Goal: Transaction & Acquisition: Subscribe to service/newsletter

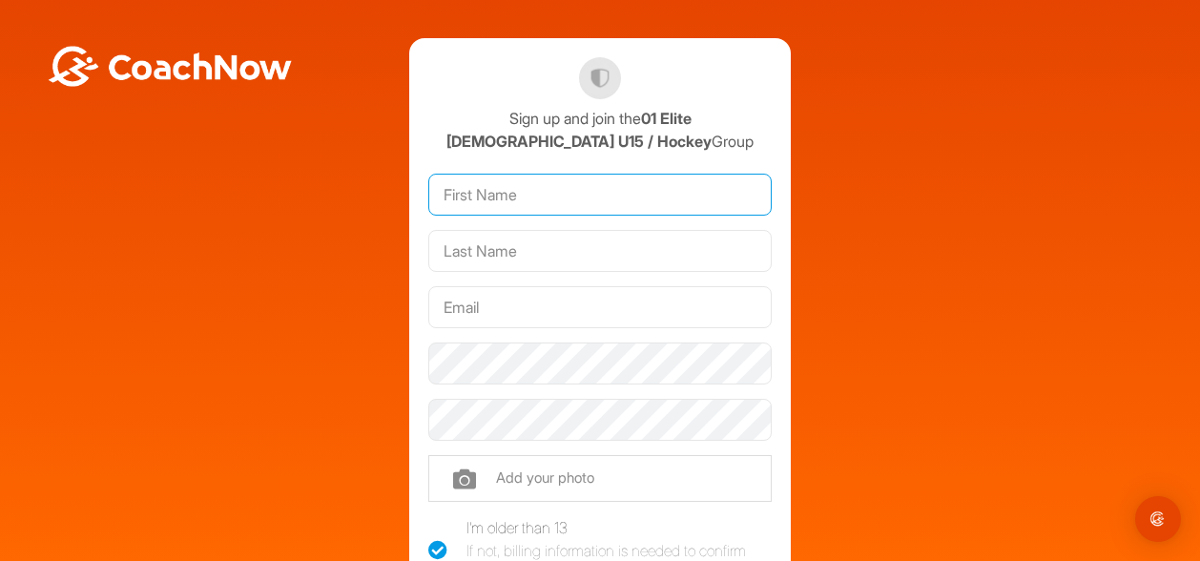
click at [494, 202] on input "text" at bounding box center [599, 195] width 343 height 42
type input "[PERSON_NAME]"
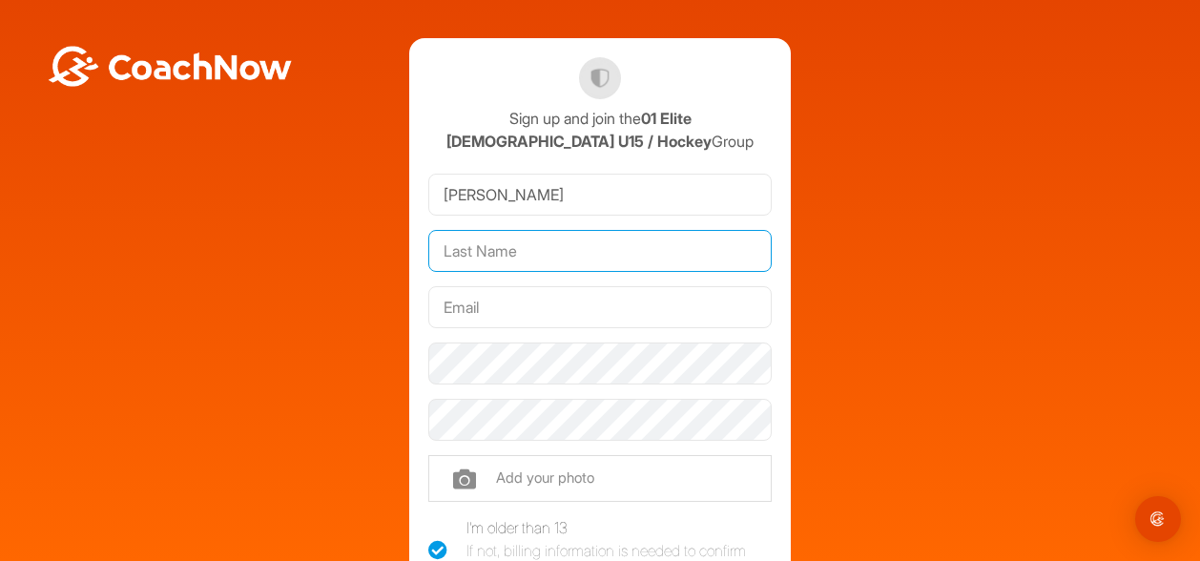
type input "[PERSON_NAME]"
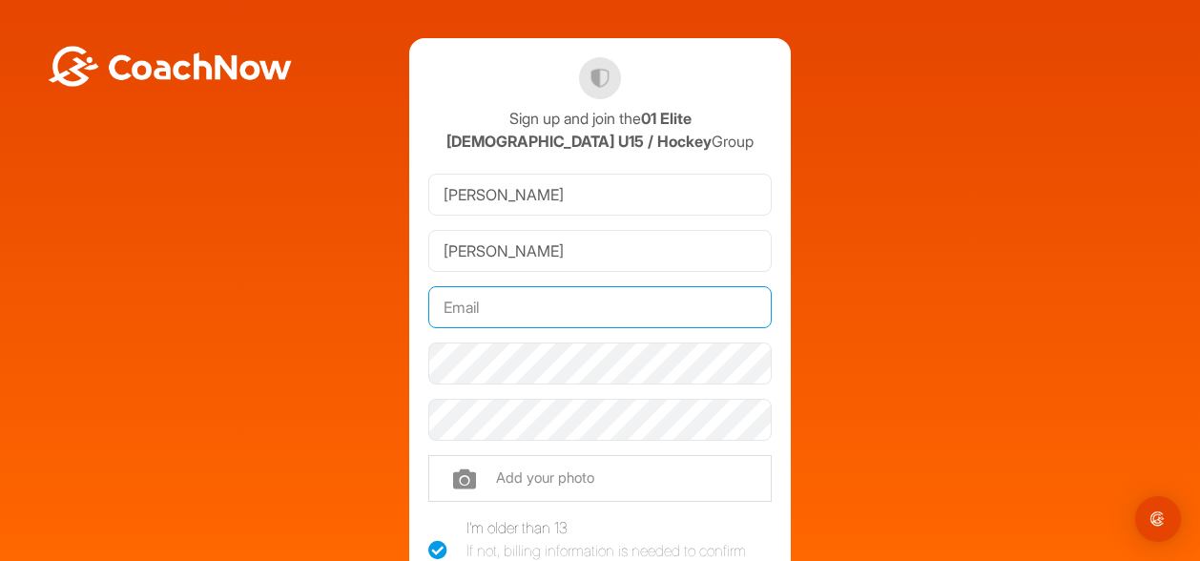
type input "[EMAIL_ADDRESS][DOMAIN_NAME]"
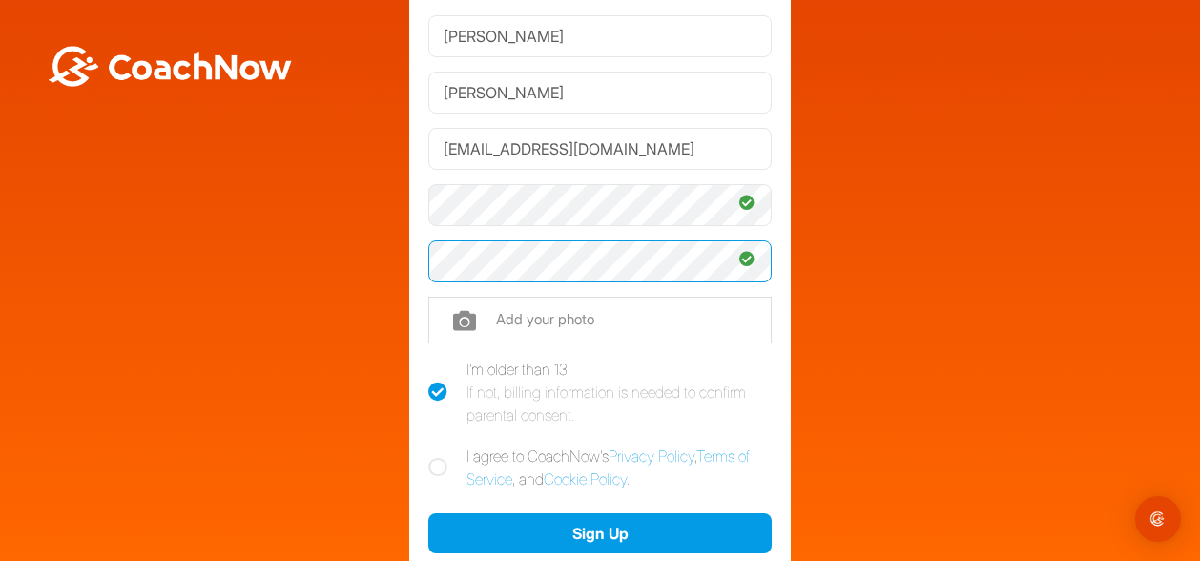
scroll to position [166, 0]
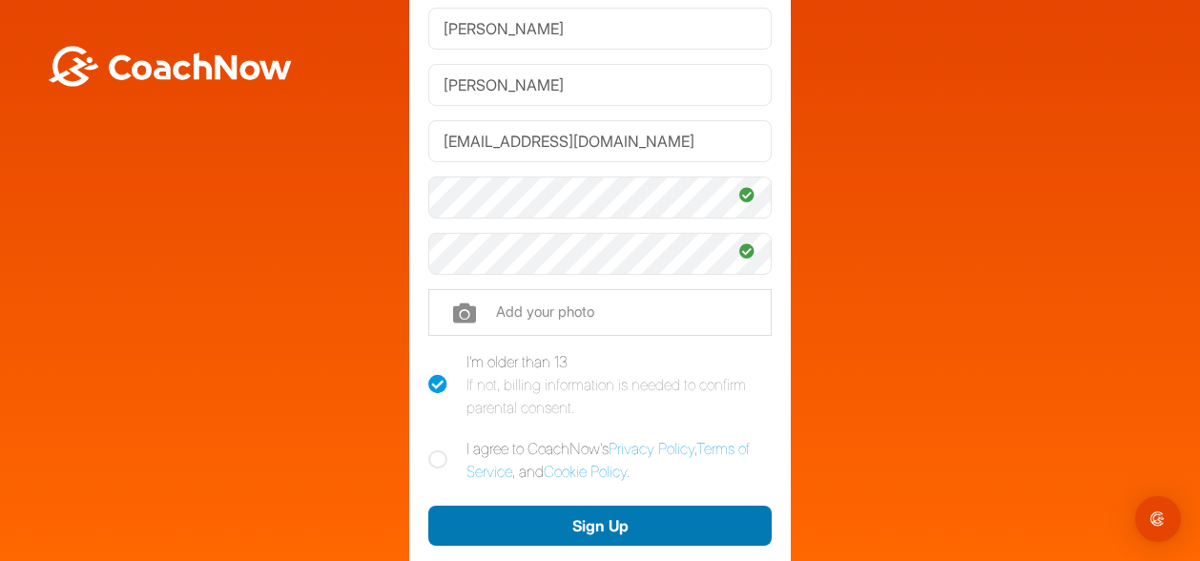
click at [580, 527] on button "Sign Up" at bounding box center [599, 525] width 343 height 41
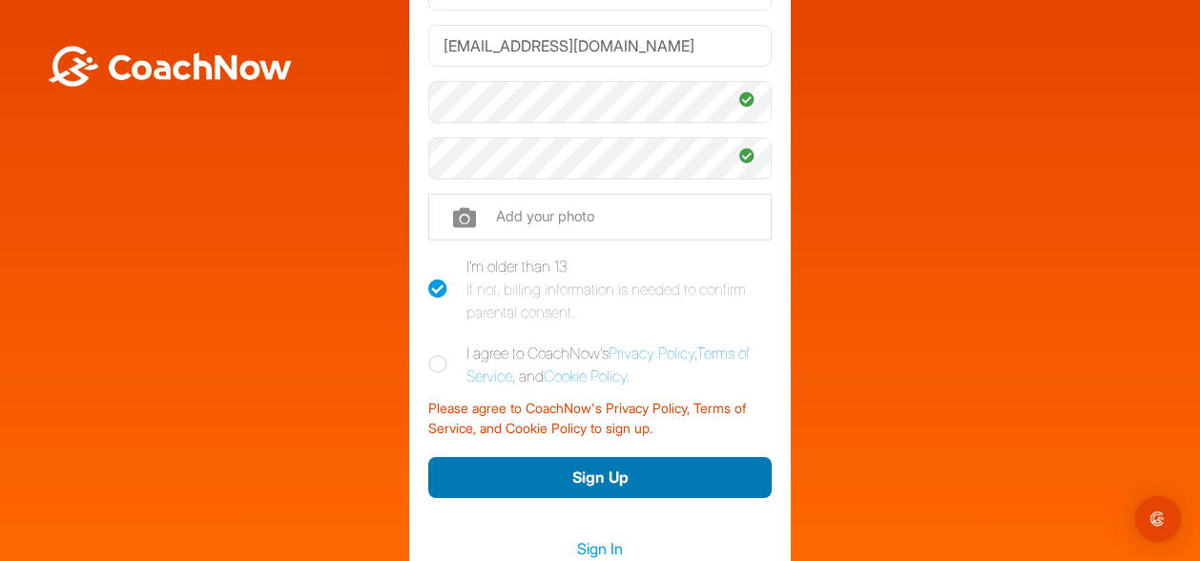
scroll to position [314, 0]
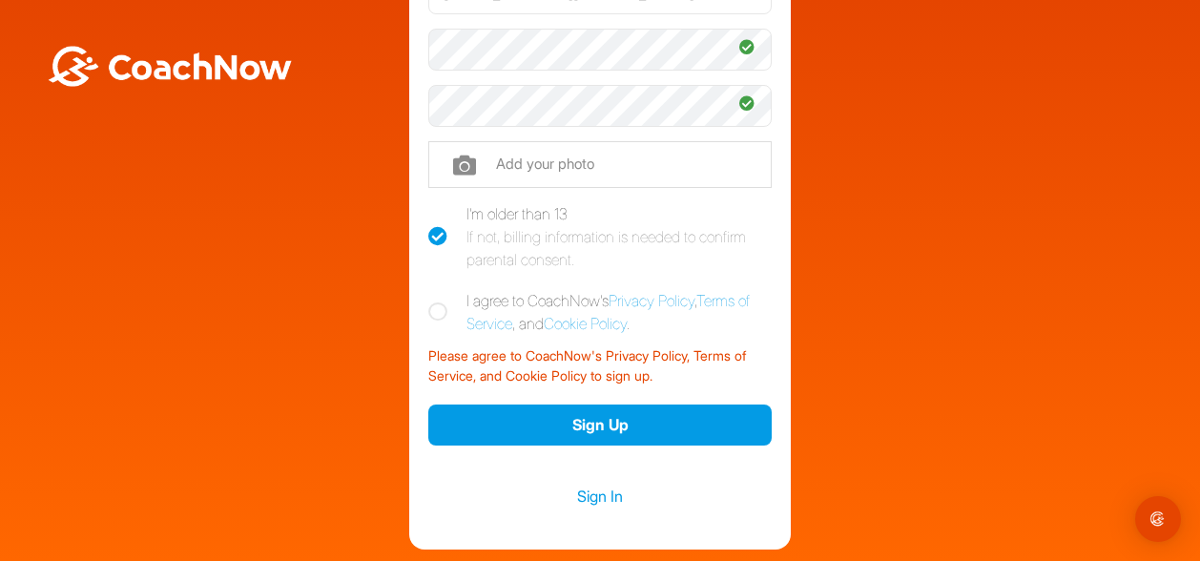
click at [429, 312] on icon at bounding box center [437, 311] width 19 height 19
click at [429, 301] on input "I agree to CoachNow's Privacy Policy , Terms of Service , and Cookie Policy ." at bounding box center [434, 295] width 12 height 12
checkbox input "true"
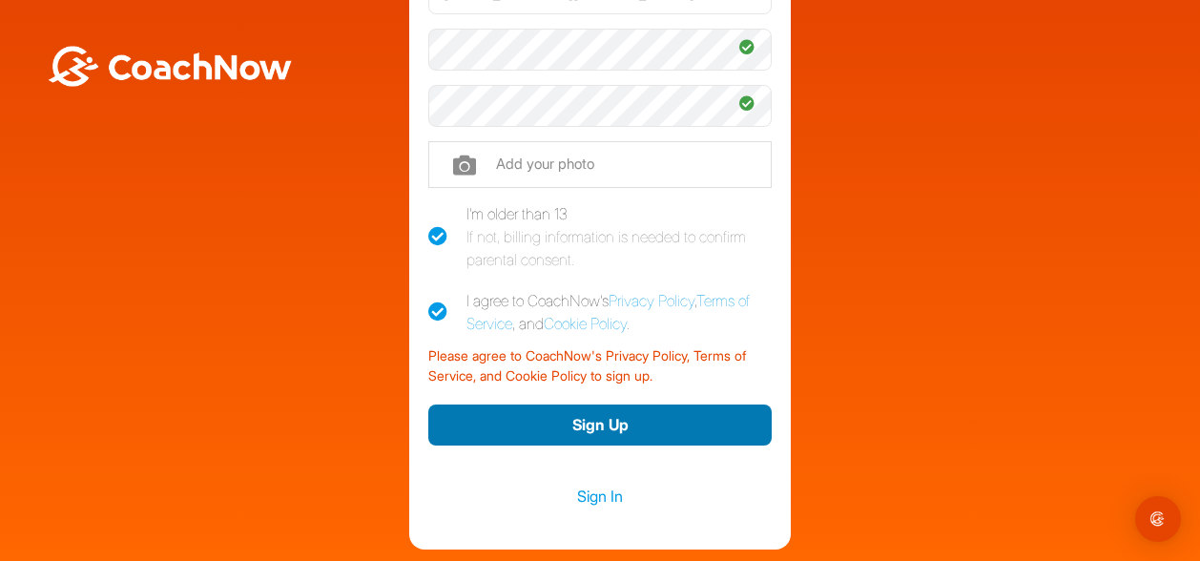
click at [574, 435] on button "Sign Up" at bounding box center [599, 424] width 343 height 41
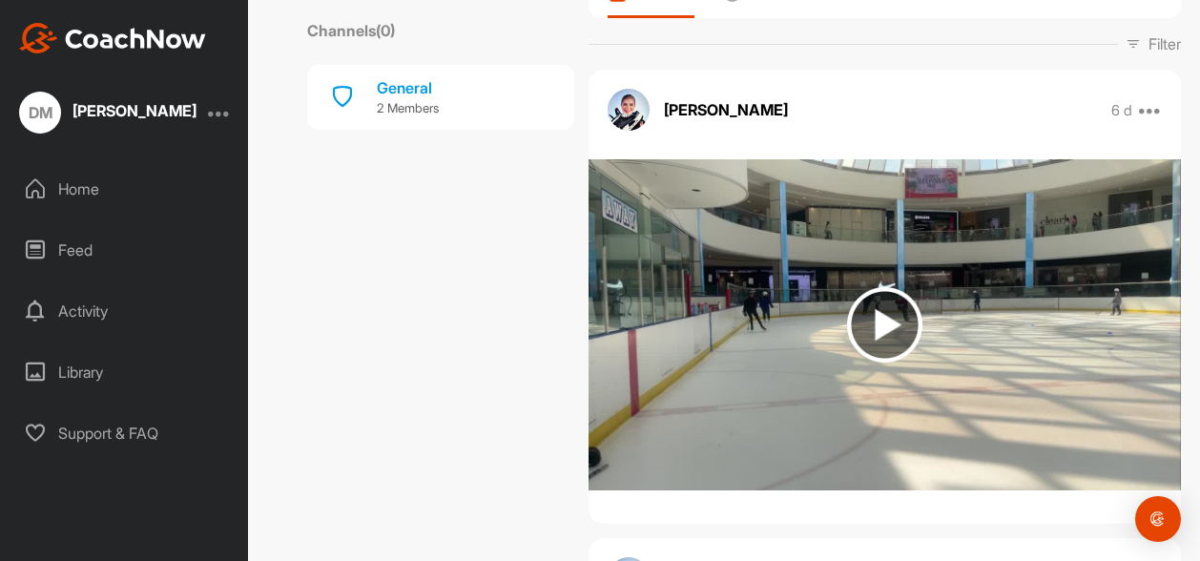
scroll to position [240, 0]
click at [882, 318] on img at bounding box center [884, 325] width 75 height 75
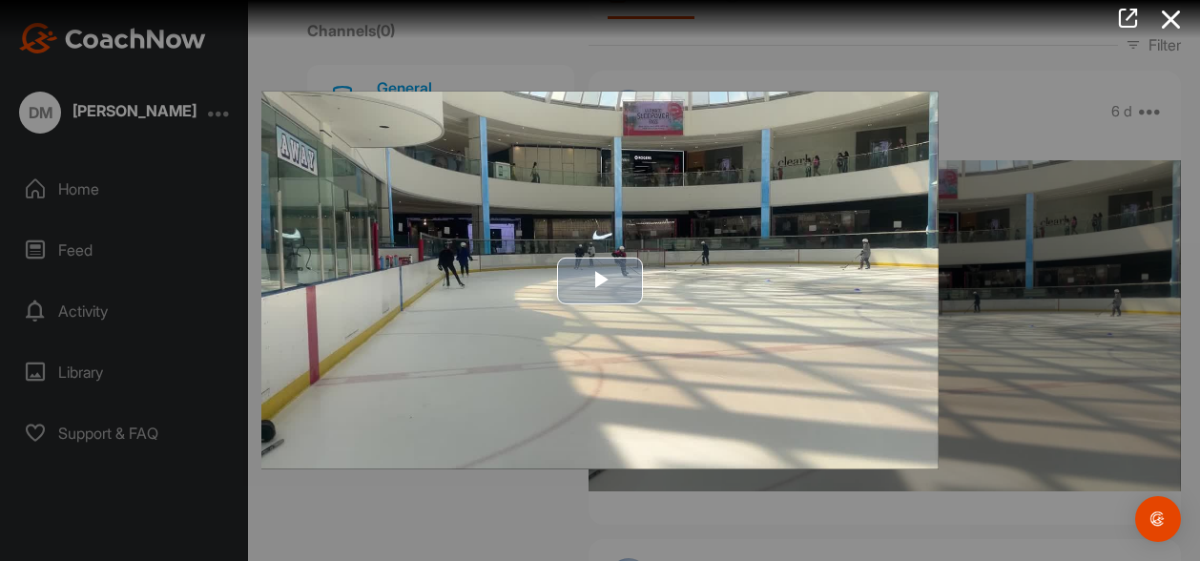
click at [600, 280] on span "Video Player" at bounding box center [600, 280] width 0 height 0
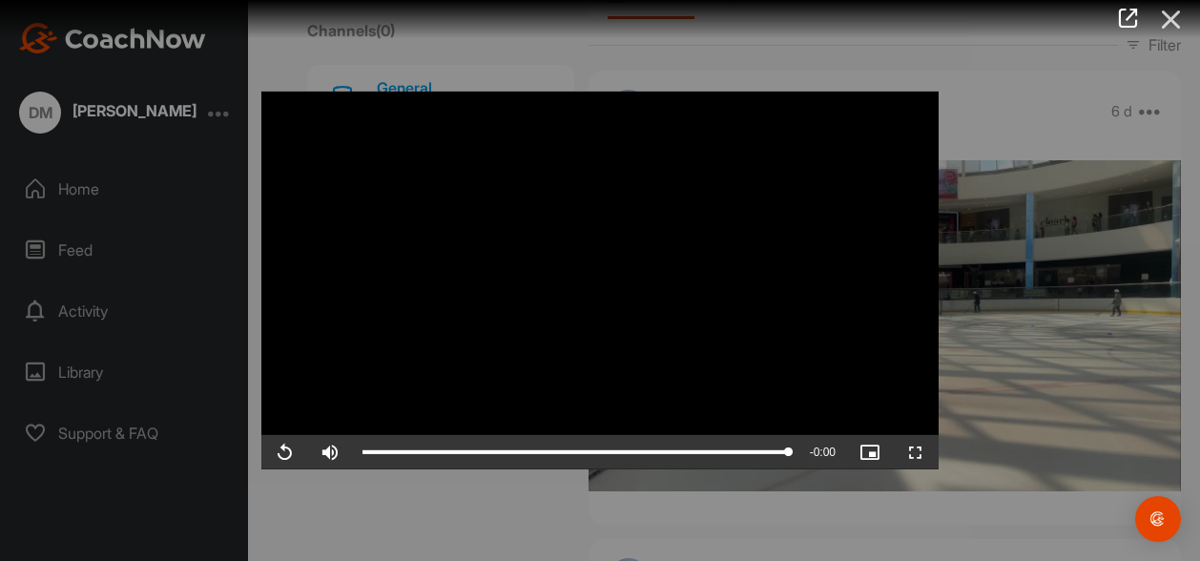
click at [1179, 14] on icon at bounding box center [1171, 19] width 44 height 35
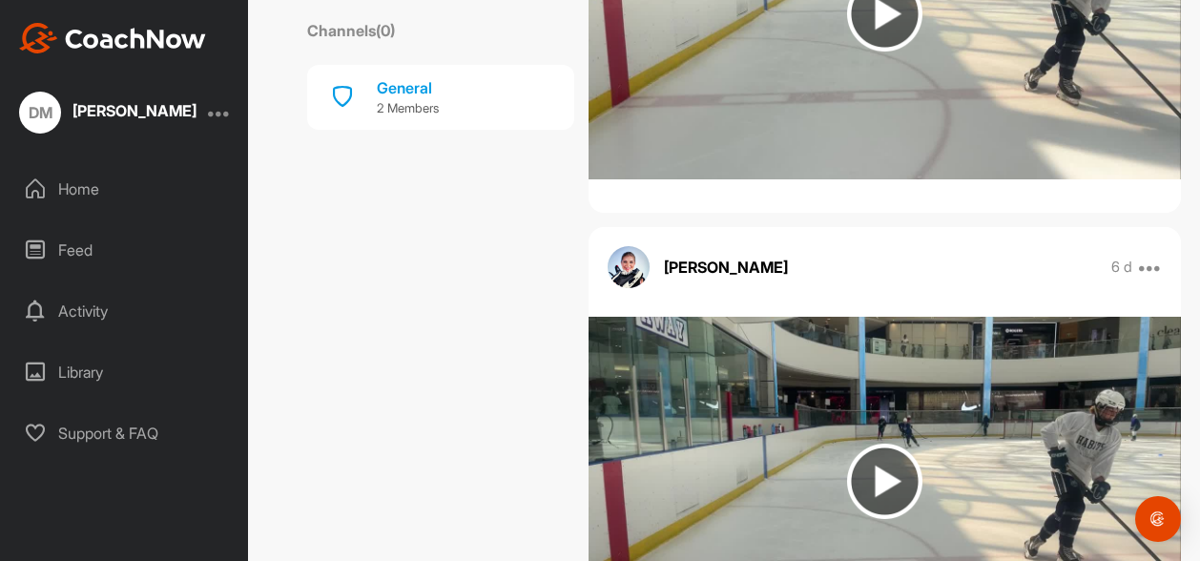
scroll to position [8974, 0]
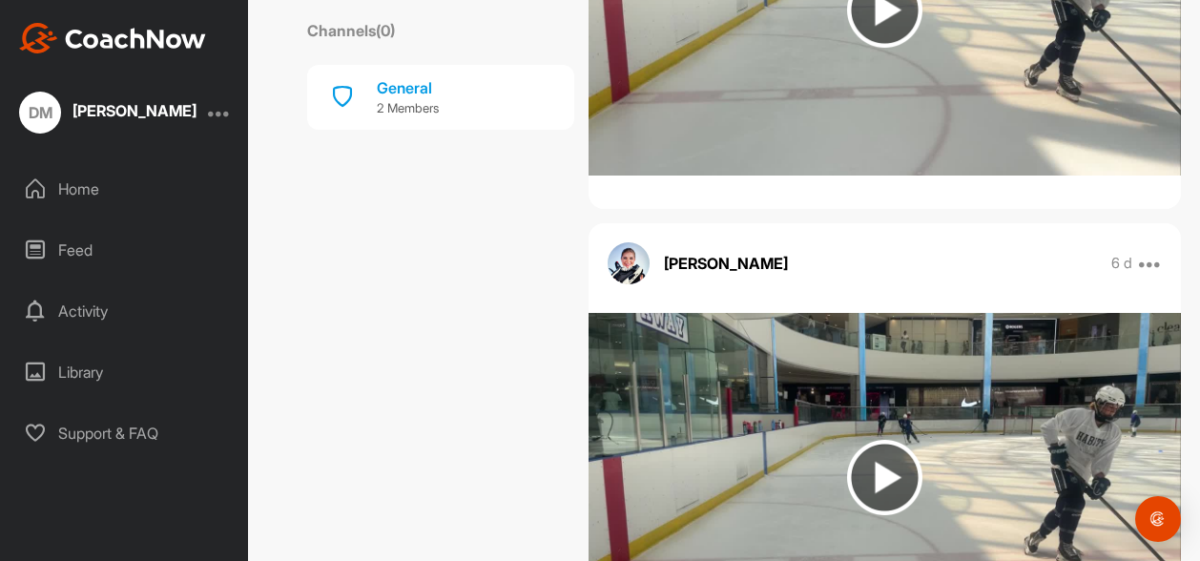
click at [872, 440] on img at bounding box center [884, 477] width 75 height 75
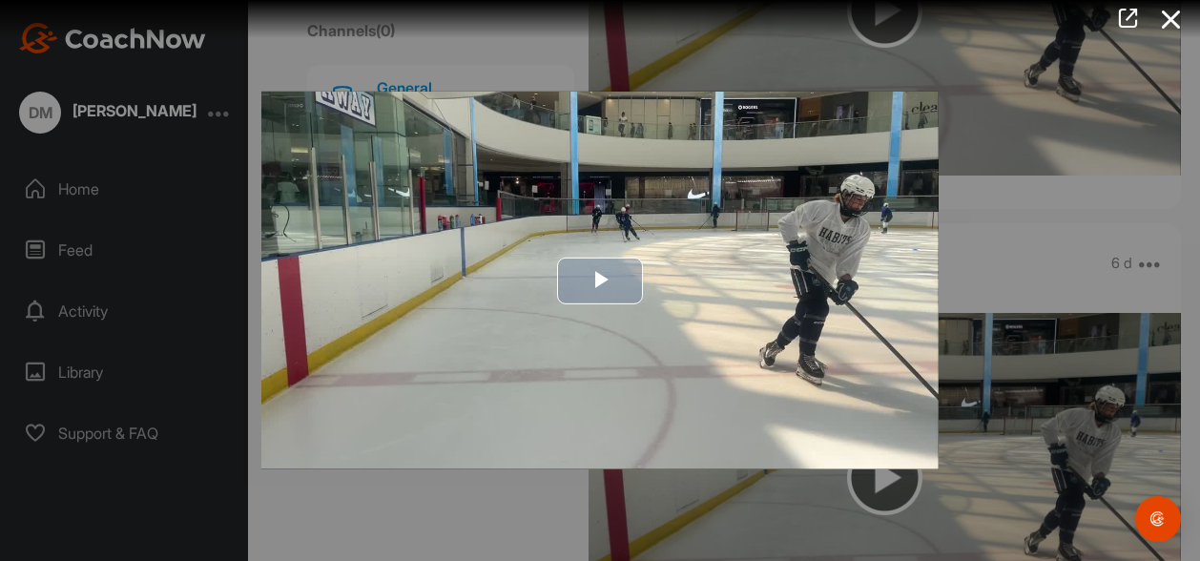
click at [600, 280] on span "Video Player" at bounding box center [600, 280] width 0 height 0
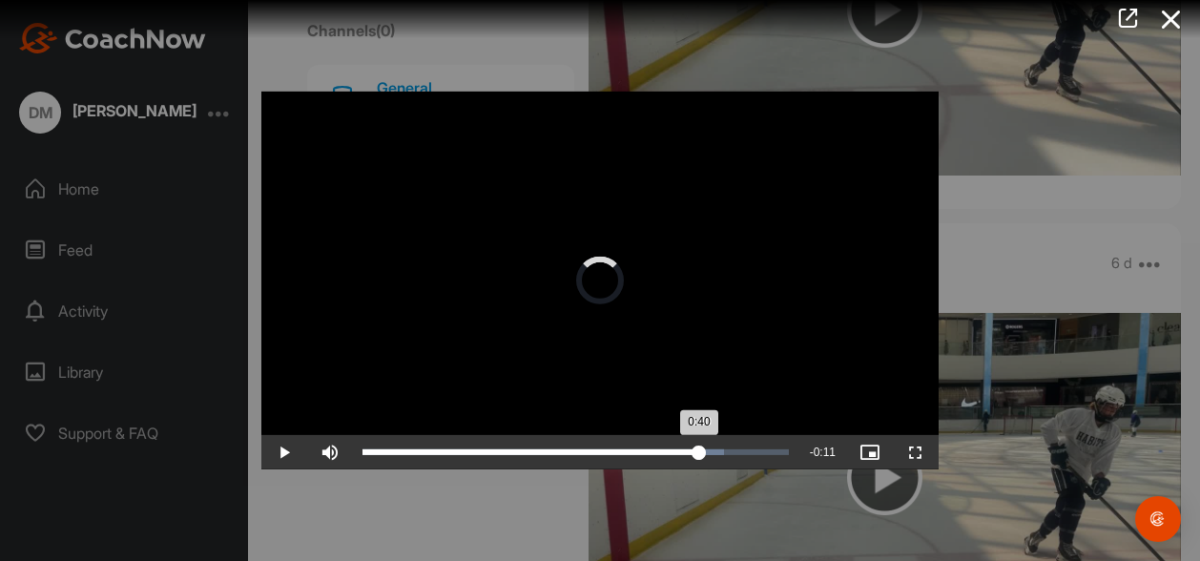
click at [699, 445] on div "Loaded : 84.88% 0:40 0:40" at bounding box center [575, 452] width 445 height 34
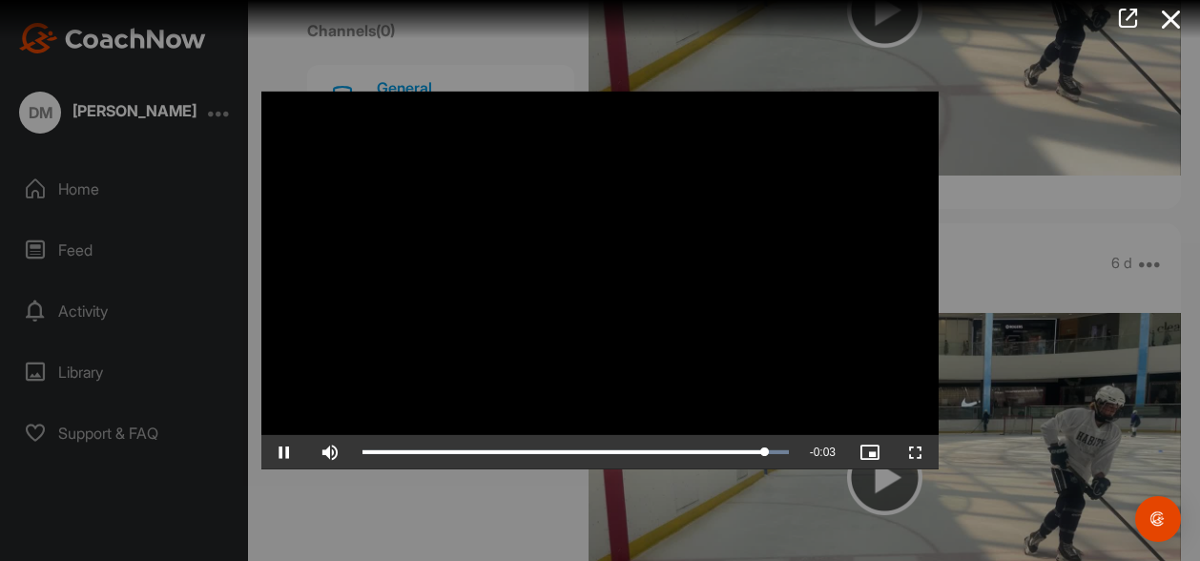
click at [998, 101] on div at bounding box center [600, 280] width 1200 height 561
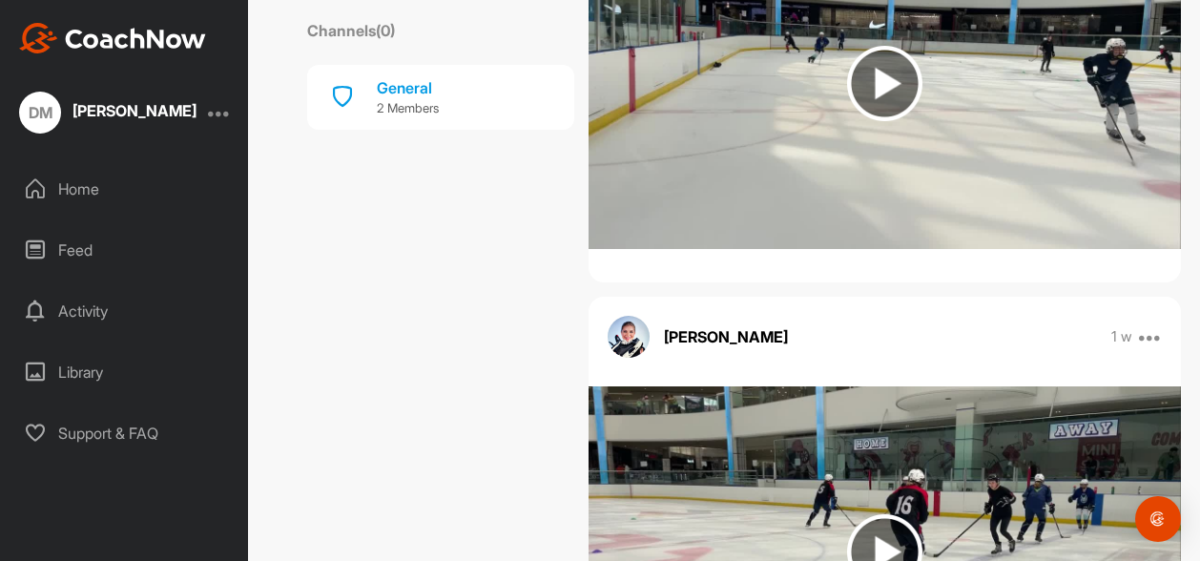
scroll to position [14983, 0]
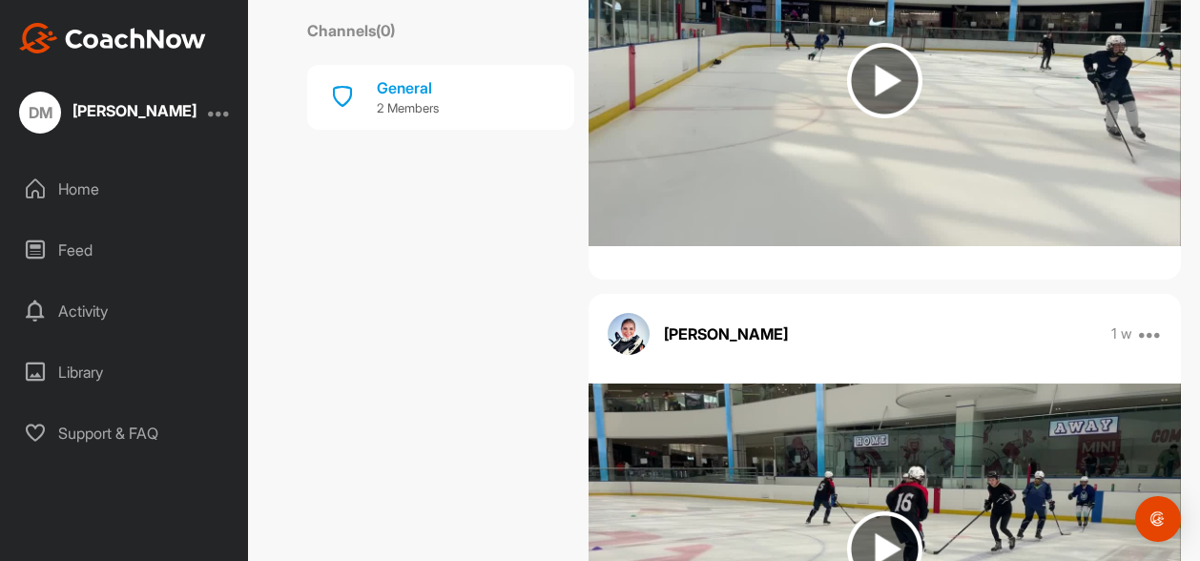
click at [873, 511] on img at bounding box center [884, 548] width 75 height 75
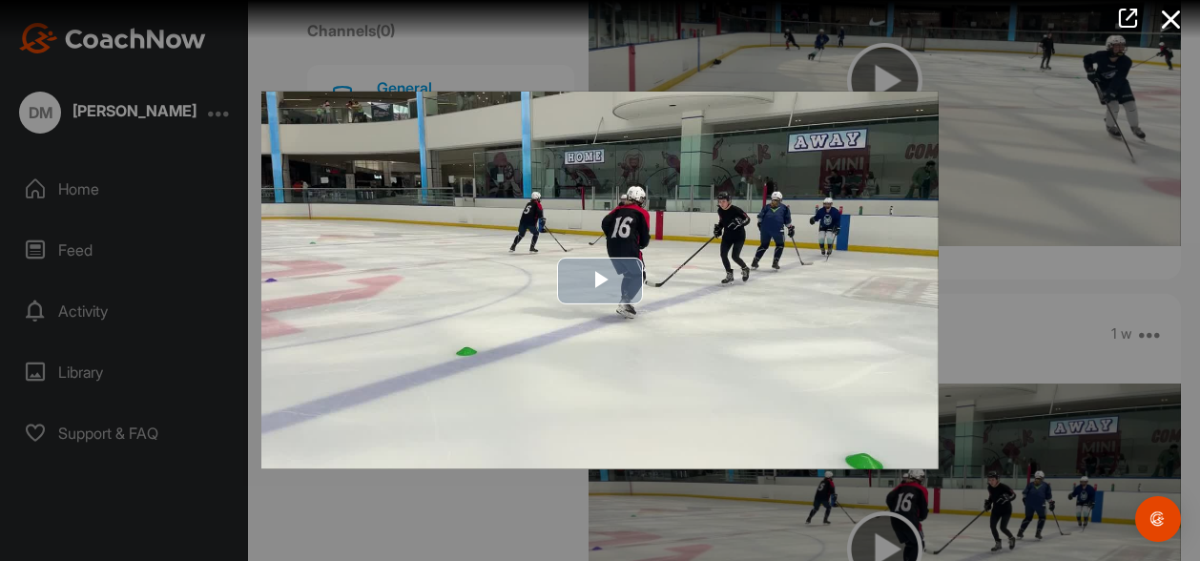
click at [600, 280] on span "Video Player" at bounding box center [600, 280] width 0 height 0
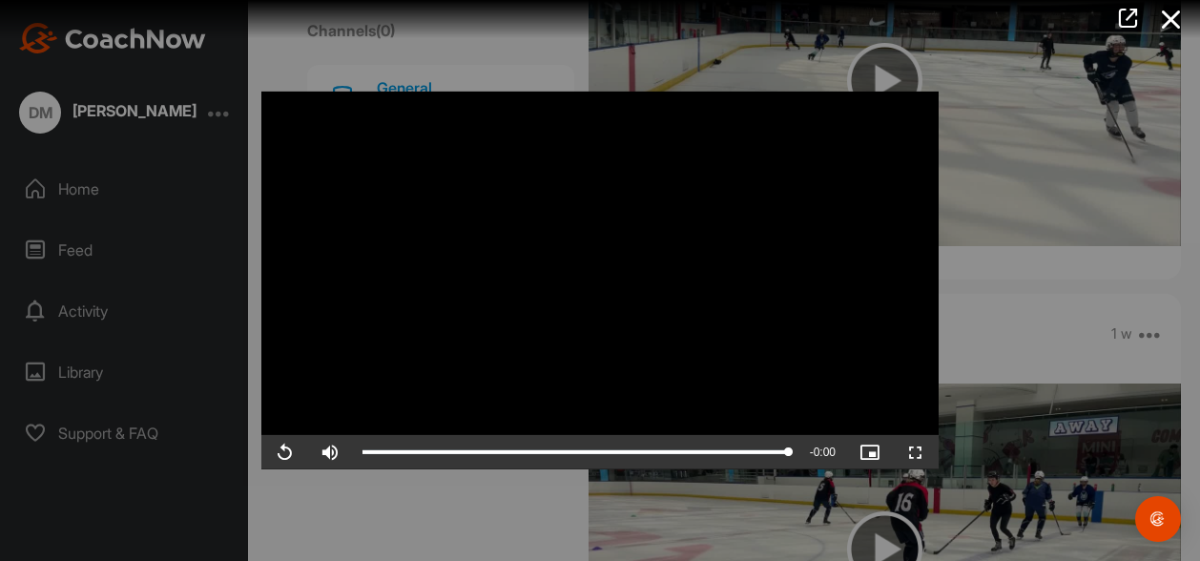
click at [847, 62] on div at bounding box center [600, 280] width 1200 height 561
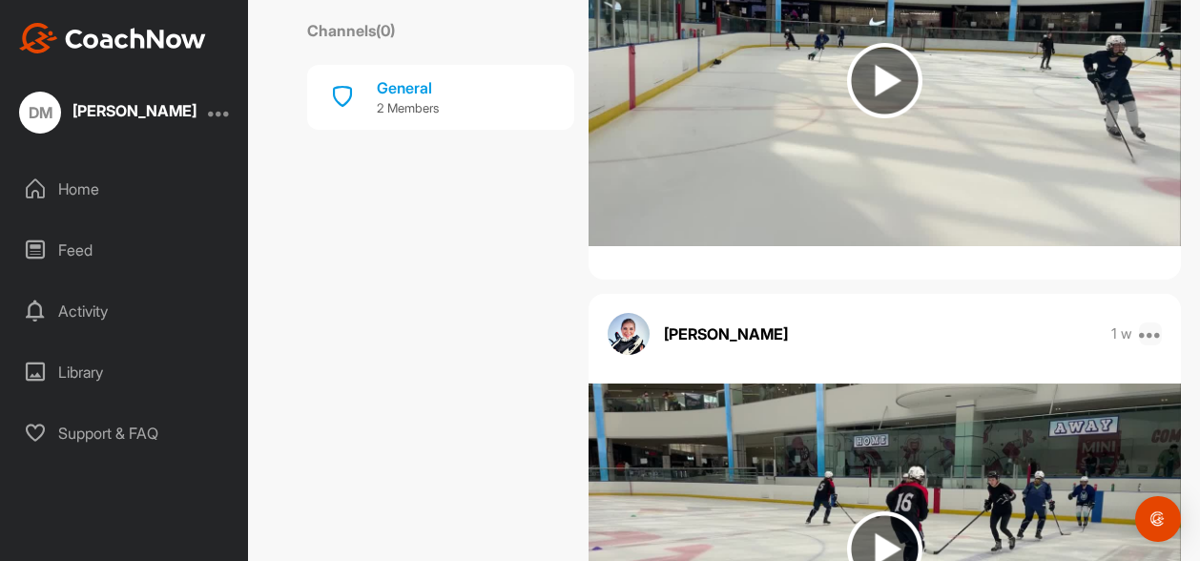
click at [1139, 322] on icon at bounding box center [1150, 333] width 23 height 23
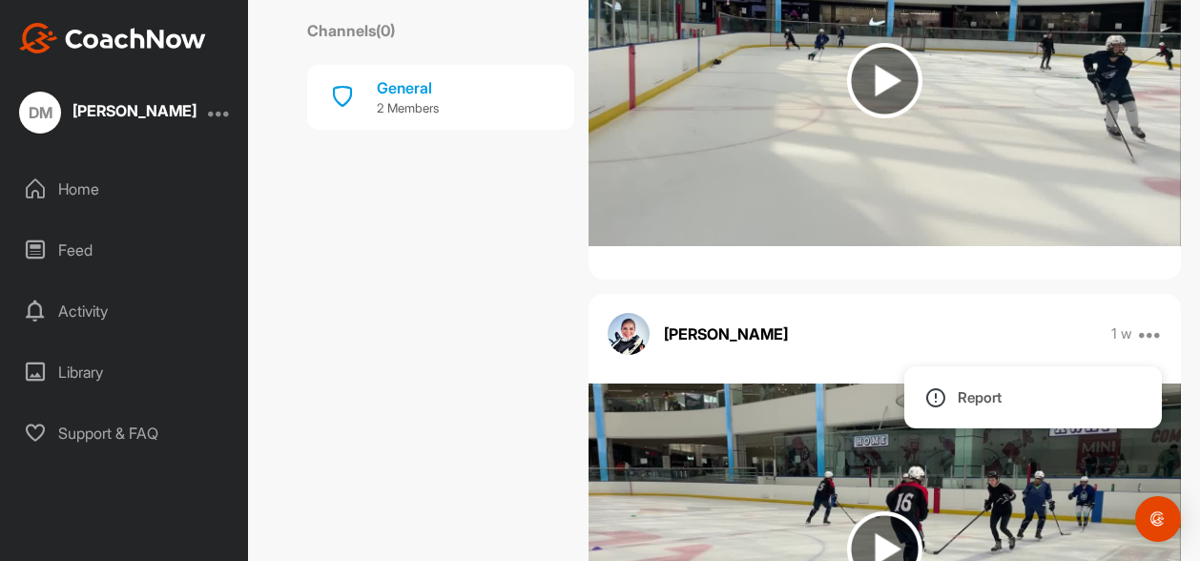
click at [891, 294] on div "Vanessa Hettinger 1 w Report" at bounding box center [884, 520] width 592 height 453
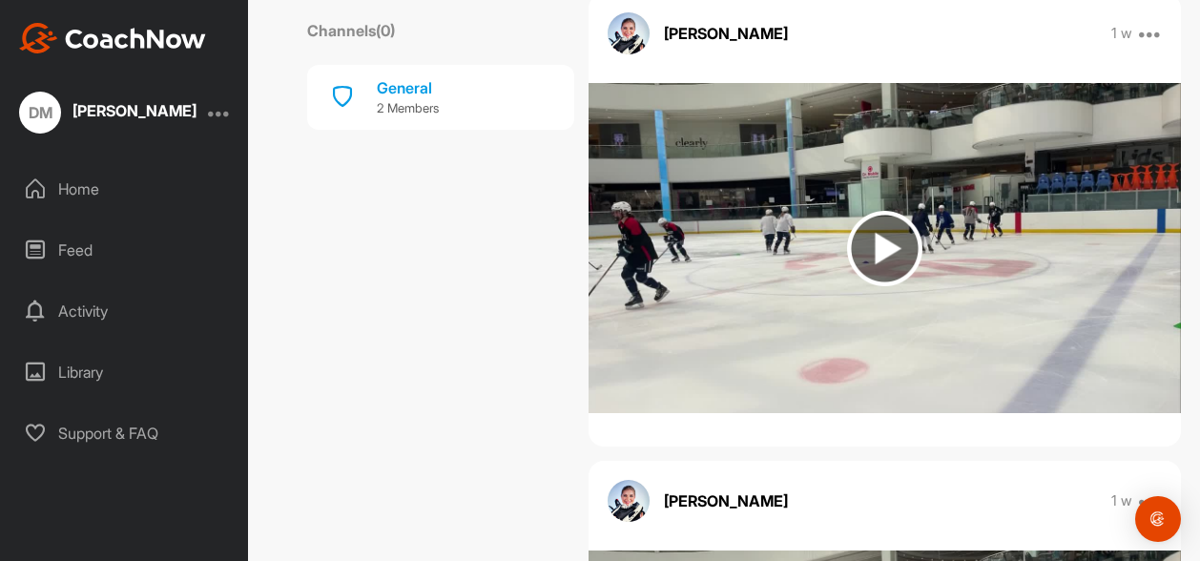
scroll to position [17623, 0]
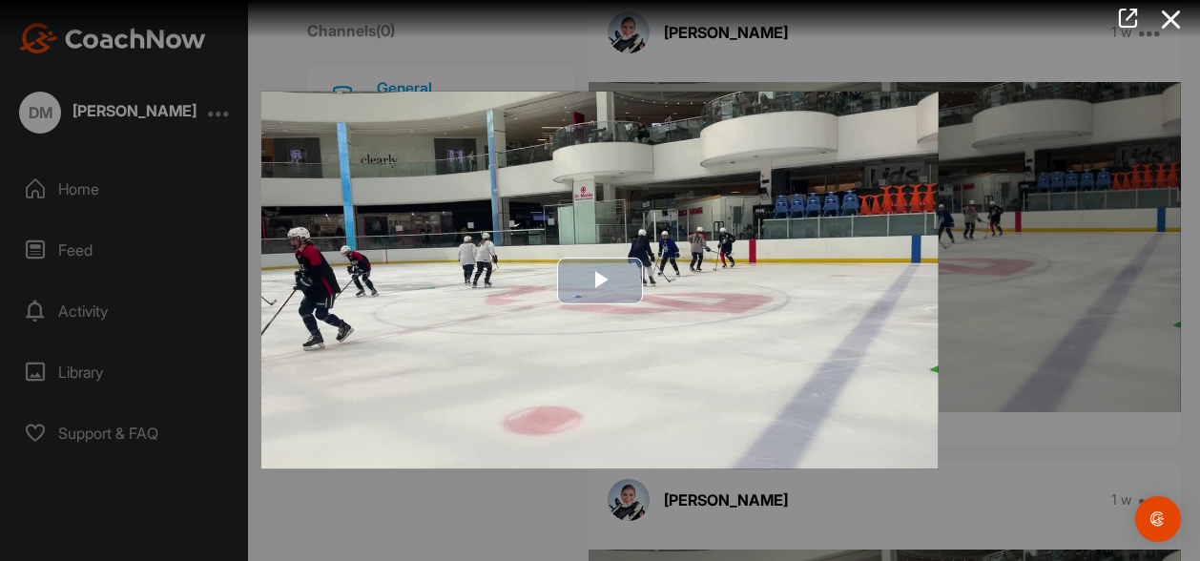
click at [600, 280] on span "Video Player" at bounding box center [600, 280] width 0 height 0
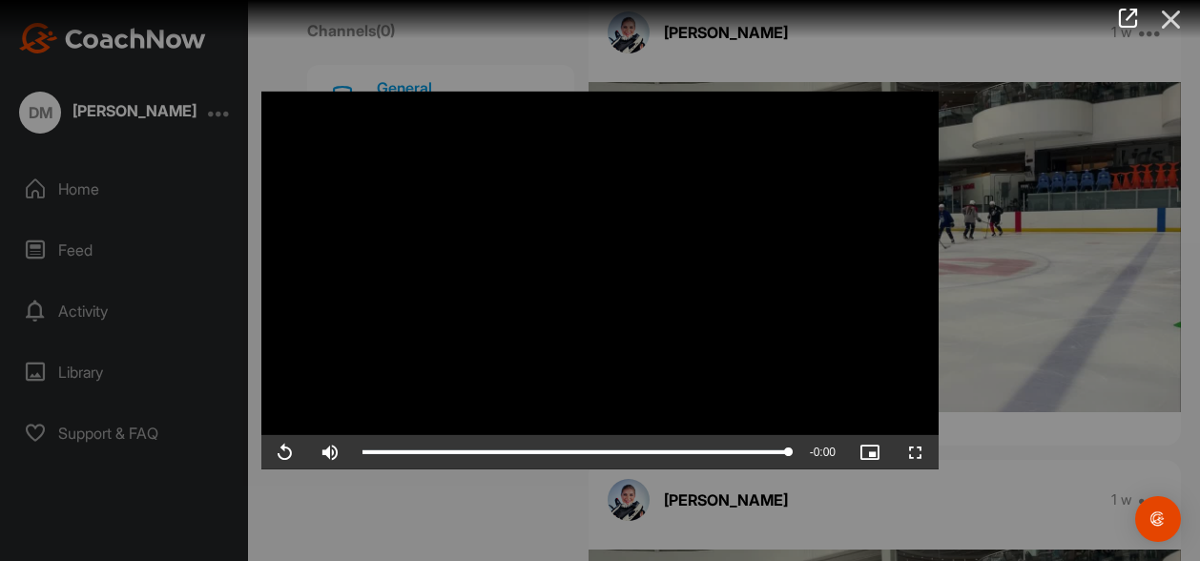
click at [1168, 25] on icon at bounding box center [1171, 19] width 44 height 35
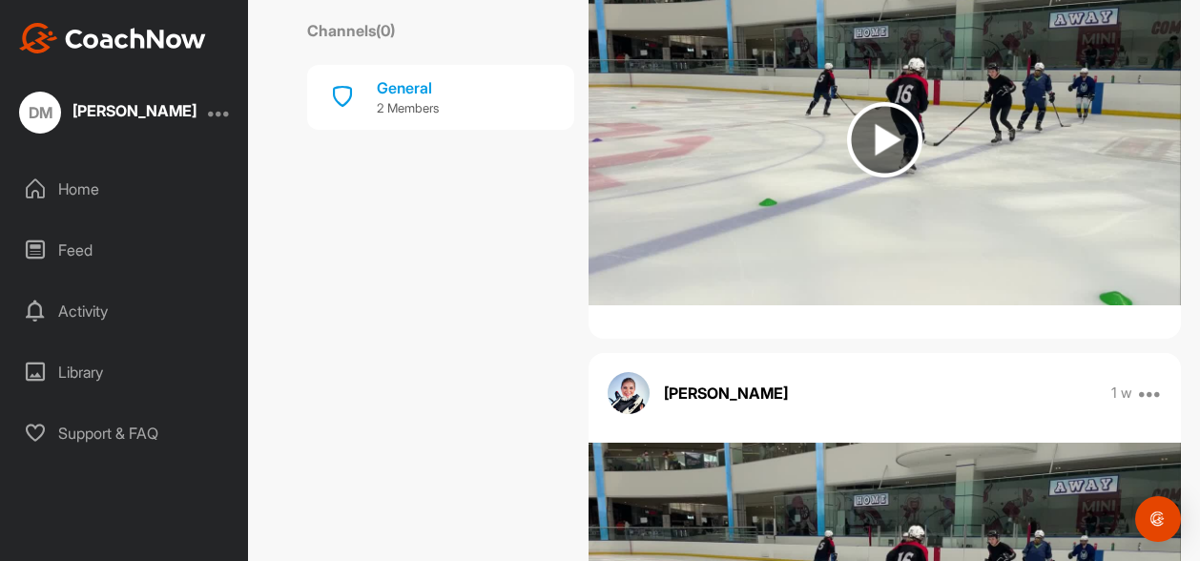
scroll to position [16387, 0]
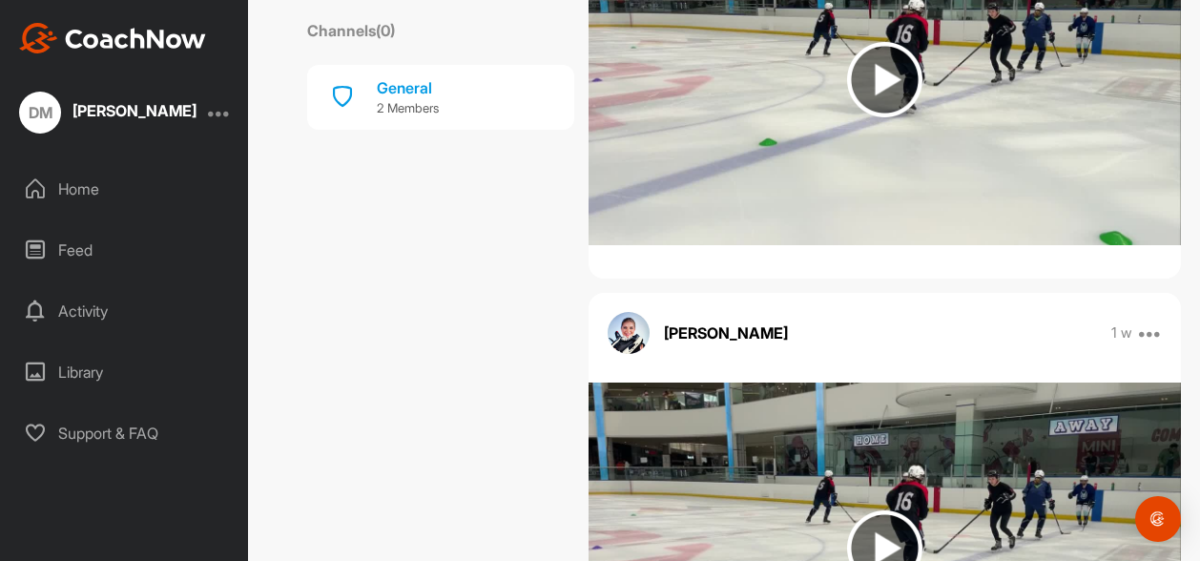
click at [896, 510] on img at bounding box center [884, 547] width 75 height 75
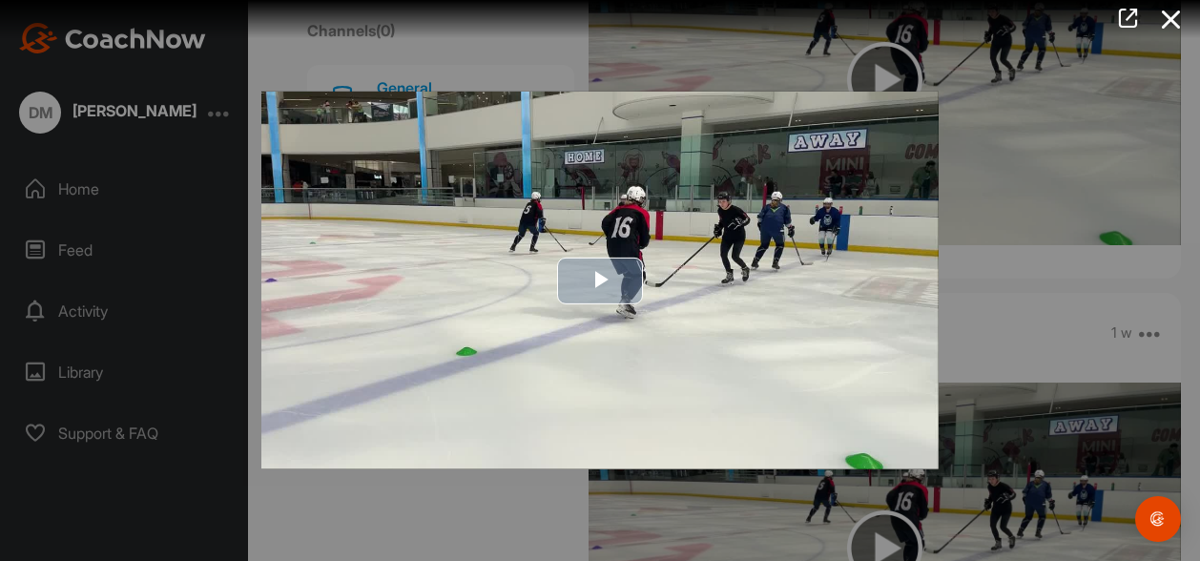
click at [600, 280] on span "Video Player" at bounding box center [600, 280] width 0 height 0
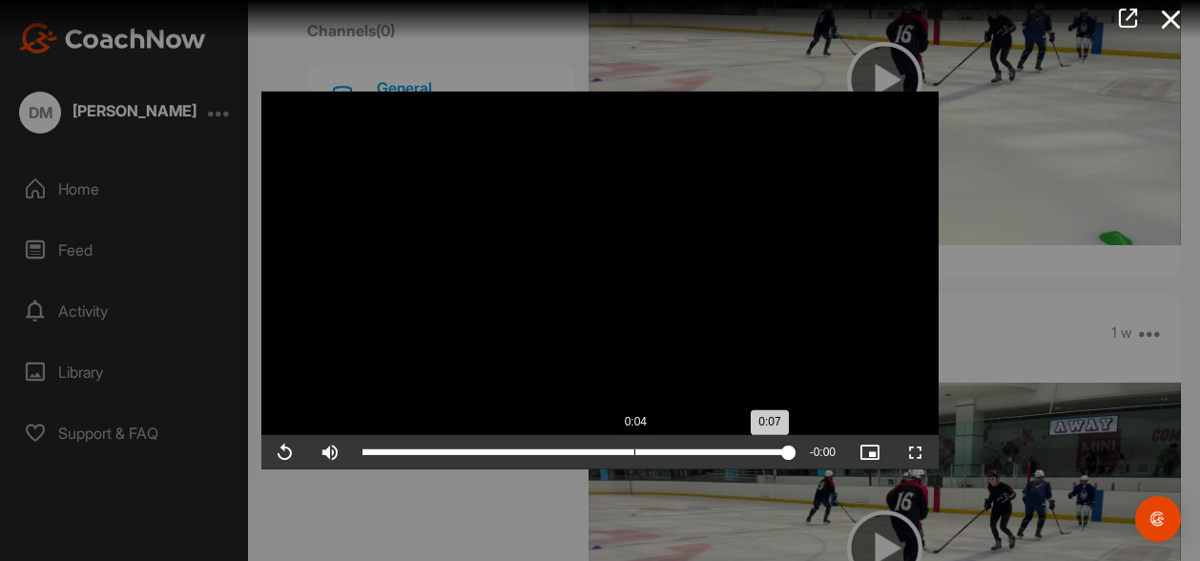
click at [635, 450] on div "0:07" at bounding box center [575, 452] width 426 height 6
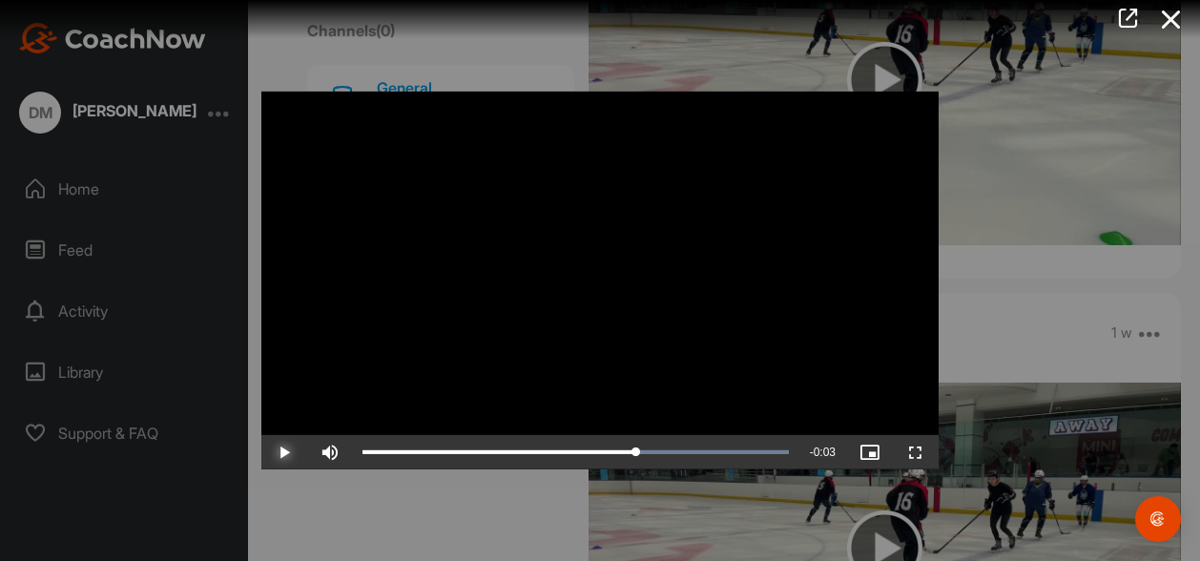
click at [289, 452] on span "Video Player" at bounding box center [284, 452] width 46 height 0
click at [285, 452] on span "Video Player" at bounding box center [284, 452] width 46 height 0
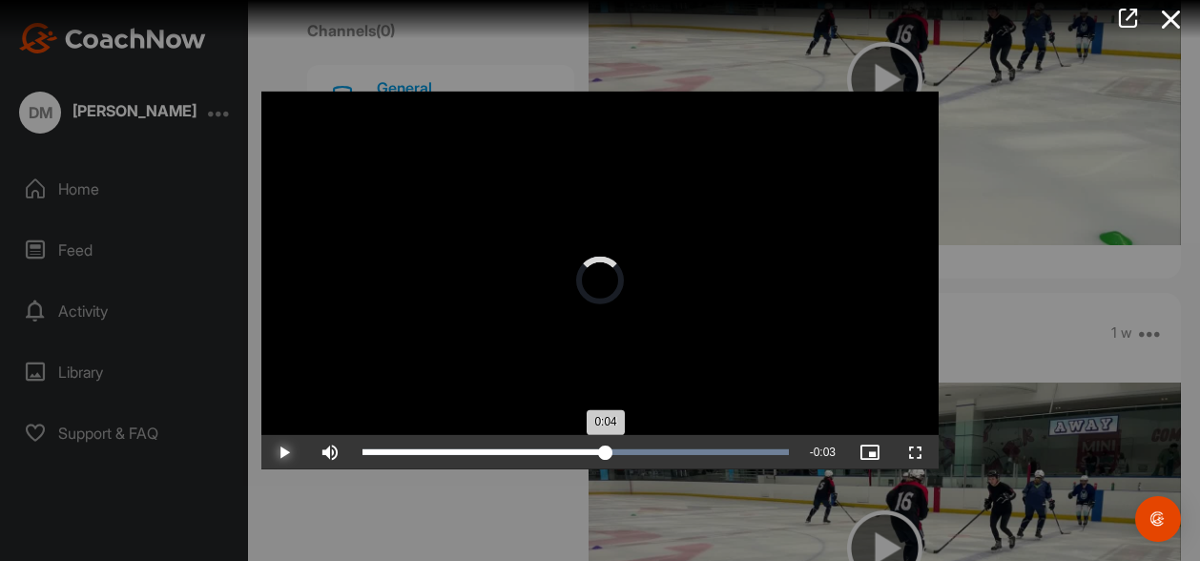
click at [605, 452] on div "Loaded : 100.00% 0:04 0:04" at bounding box center [575, 452] width 426 height 6
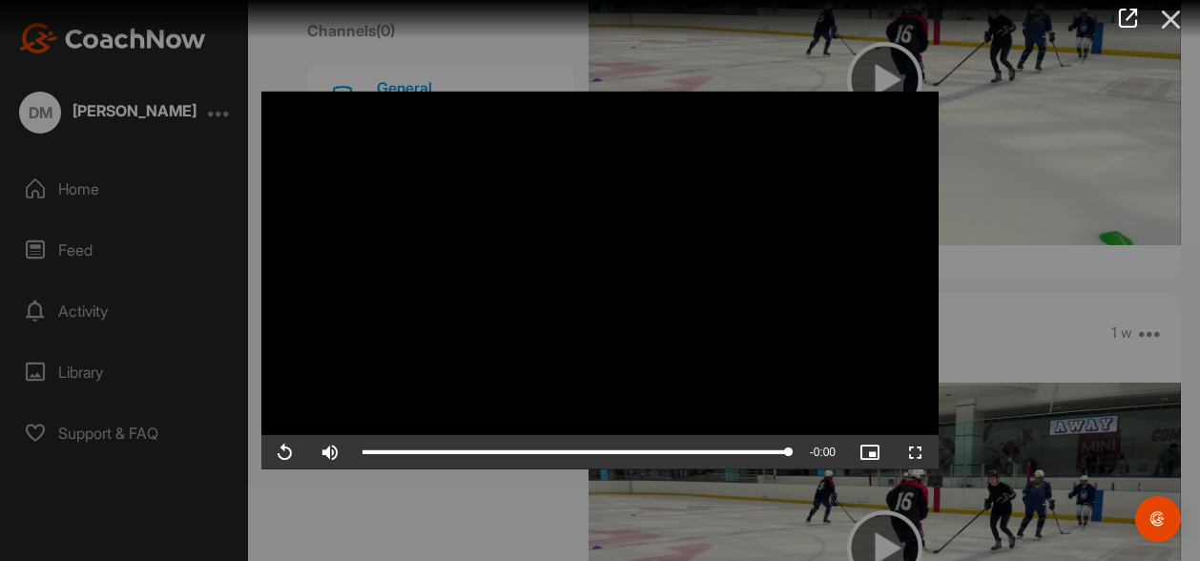
click at [1176, 22] on icon at bounding box center [1171, 19] width 44 height 35
